Goal: Transaction & Acquisition: Book appointment/travel/reservation

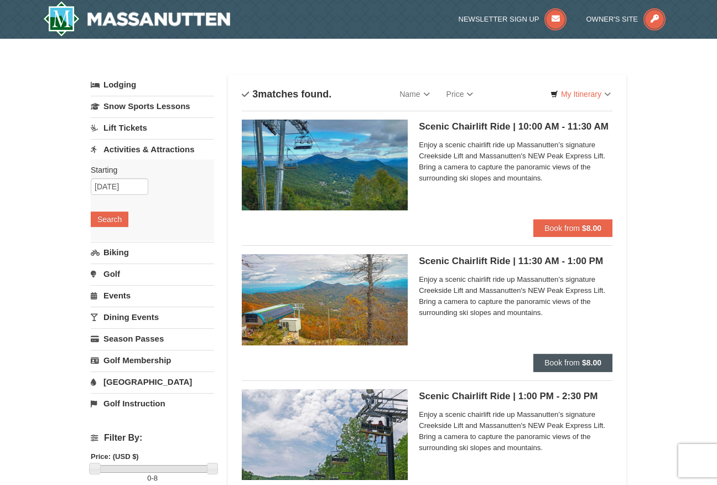
scroll to position [111, 0]
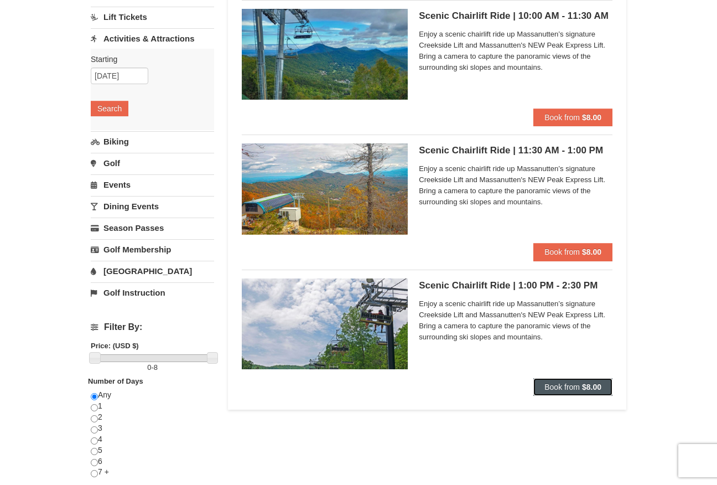
click at [564, 383] on span "Book from" at bounding box center [562, 386] width 35 height 9
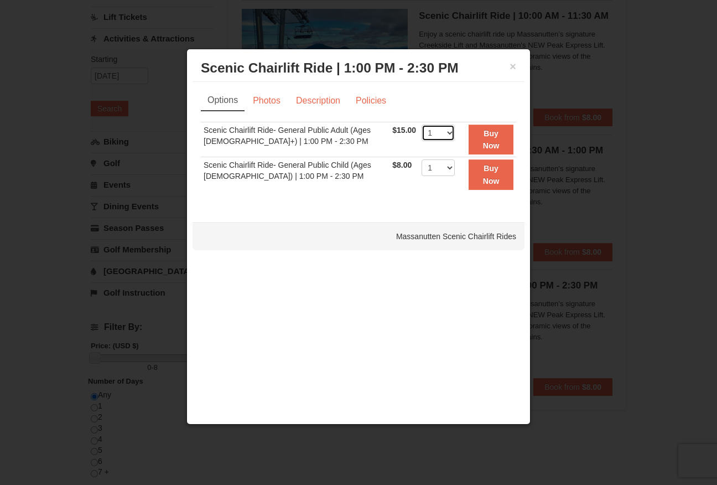
select select "2"
select select "4"
select select "3"
click at [483, 140] on button "Buy Now" at bounding box center [491, 140] width 45 height 30
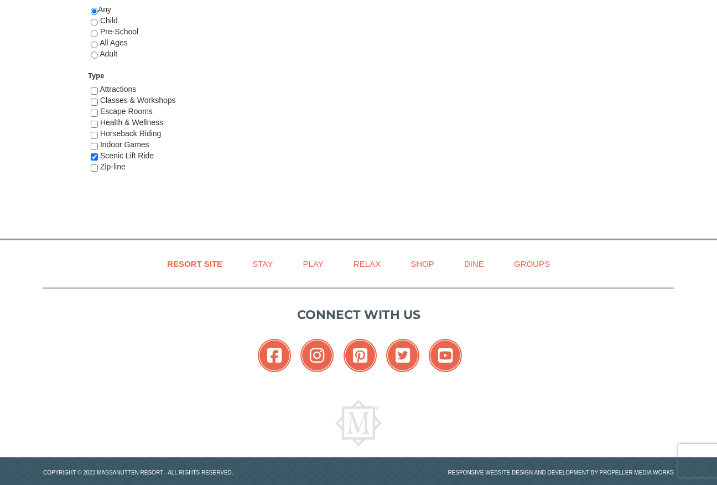
scroll to position [332, 0]
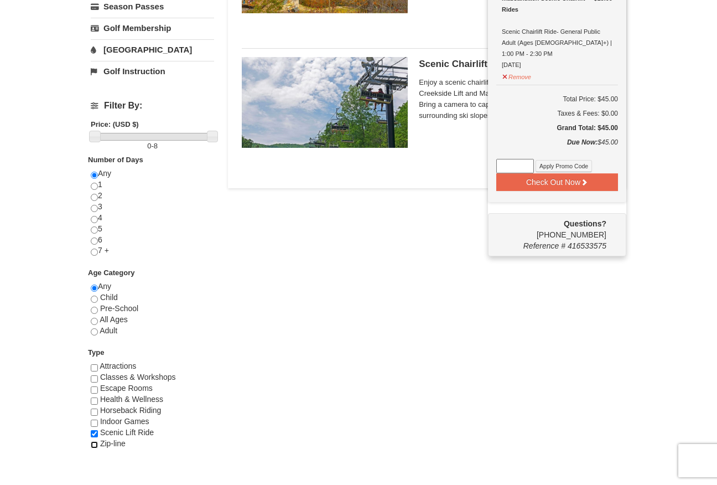
click at [92, 446] on input "checkbox" at bounding box center [94, 444] width 7 height 7
checkbox input "true"
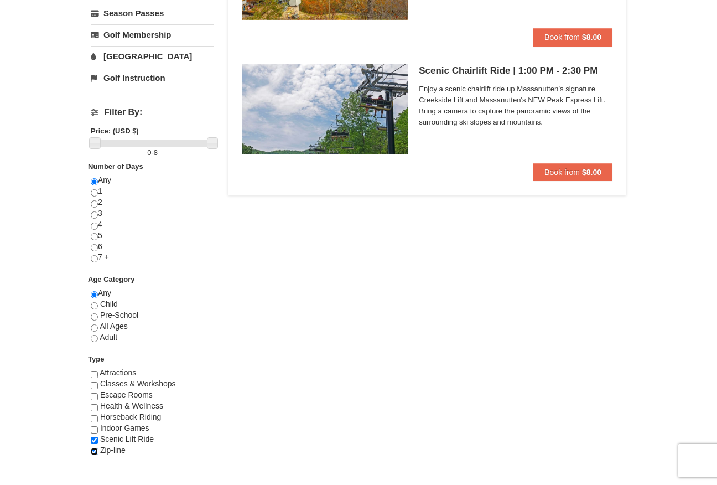
scroll to position [0, 0]
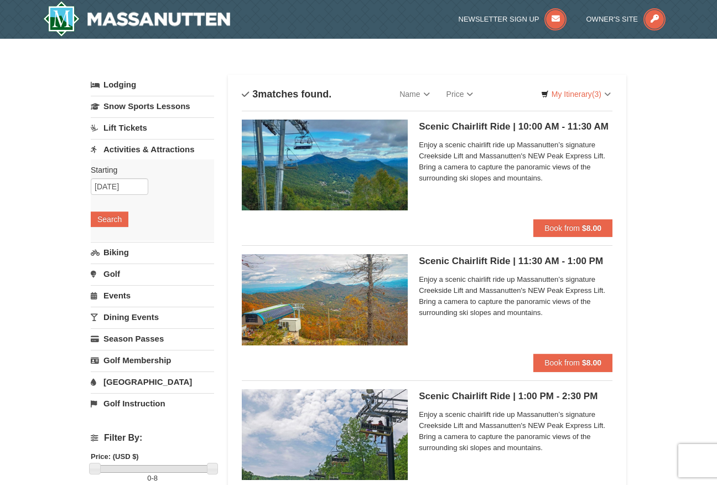
click at [162, 153] on link "Activities & Attractions" at bounding box center [152, 149] width 123 height 20
